Goal: Transaction & Acquisition: Purchase product/service

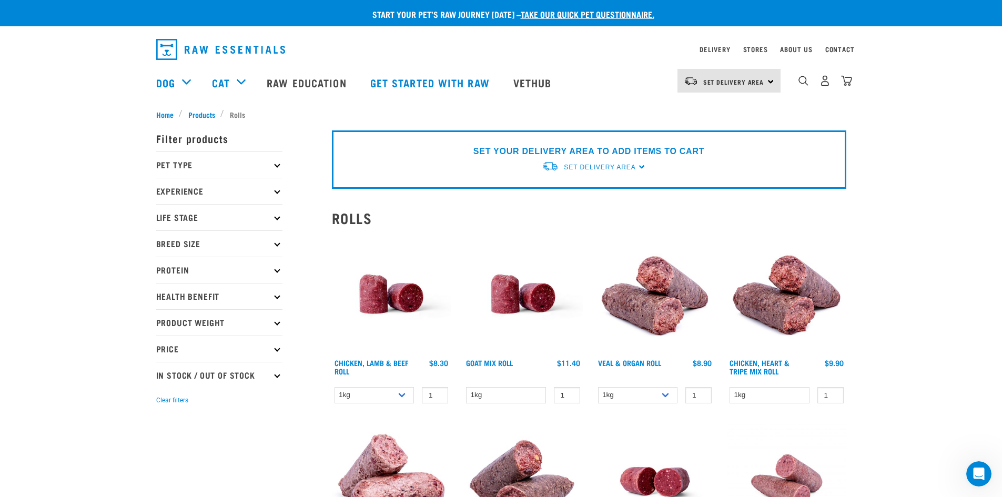
click at [199, 115] on div "× Filter products Pet Type Dog Cat Experience New Raw Feeder Experienced Raw Fe…" at bounding box center [238, 446] width 176 height 665
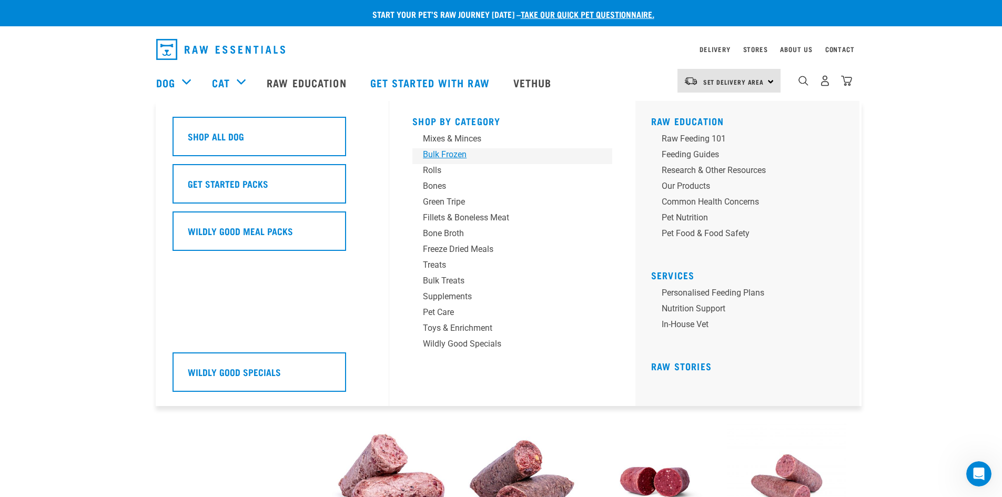
click at [451, 156] on div "Bulk Frozen" at bounding box center [505, 154] width 164 height 13
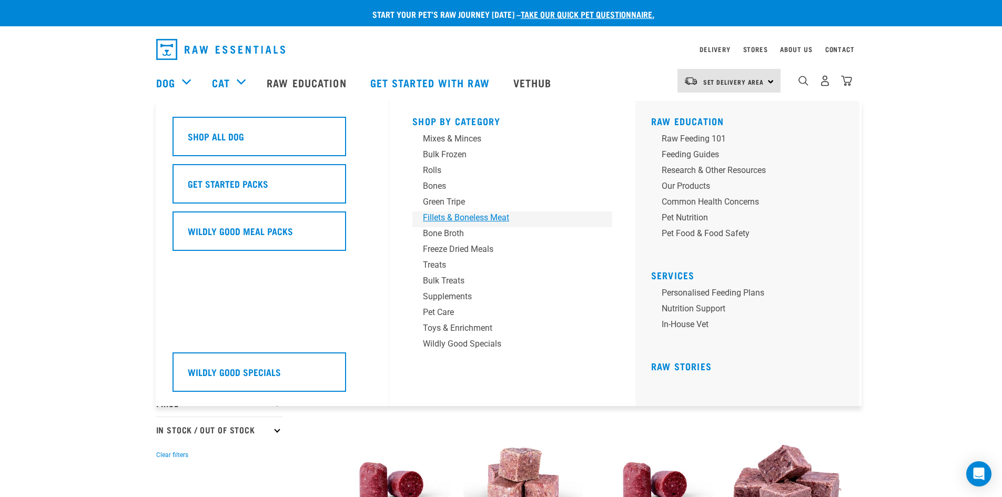
click at [483, 218] on div "Fillets & Boneless Meat" at bounding box center [505, 217] width 164 height 13
